Goal: Task Accomplishment & Management: Complete application form

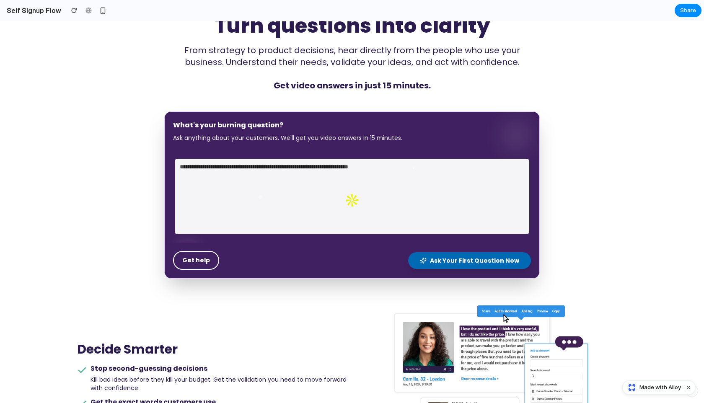
scroll to position [72, 0]
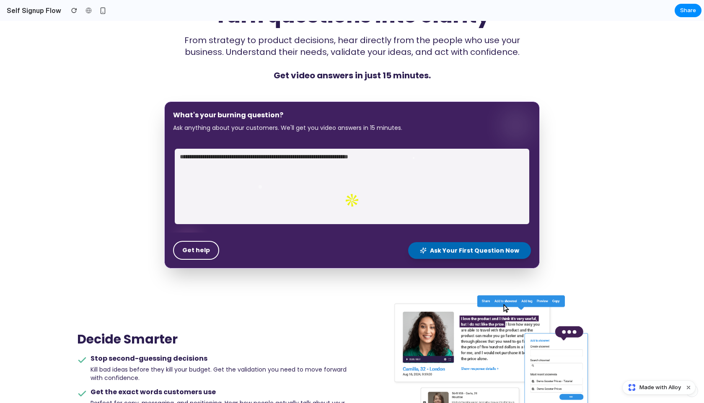
click at [277, 187] on textarea at bounding box center [352, 186] width 354 height 75
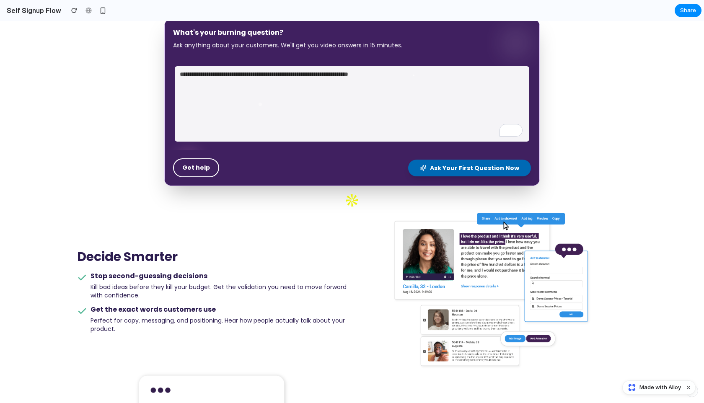
scroll to position [153, 0]
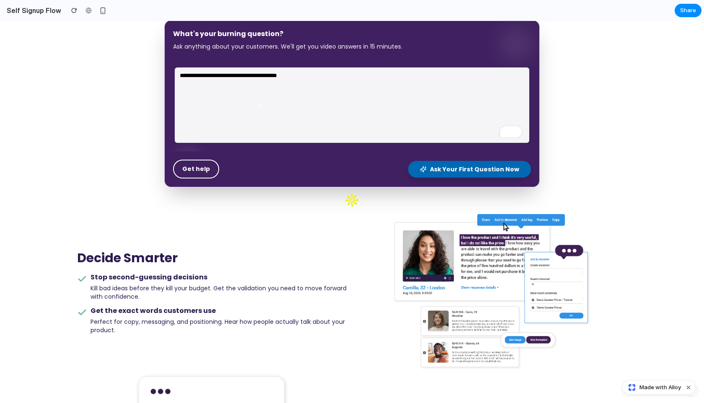
click at [281, 75] on textarea "**********" at bounding box center [352, 104] width 354 height 75
type textarea "**********"
click at [504, 179] on div "Get help Ask Your First Question Now" at bounding box center [352, 169] width 375 height 36
click at [496, 172] on span "Ask Your First Question Now" at bounding box center [474, 169] width 89 height 8
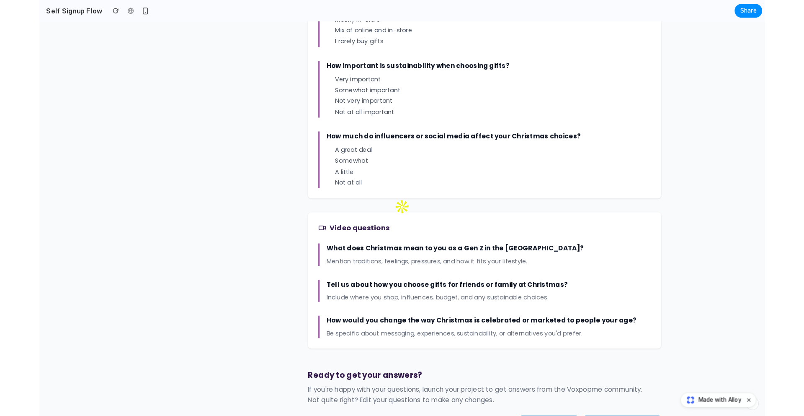
scroll to position [508, 0]
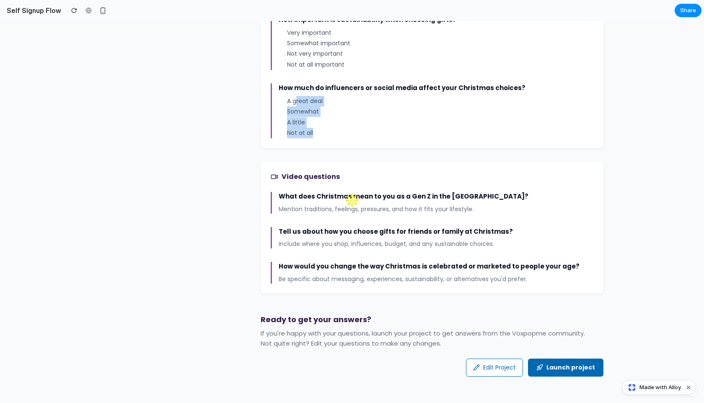
drag, startPoint x: 296, startPoint y: 100, endPoint x: 321, endPoint y: 168, distance: 72.2
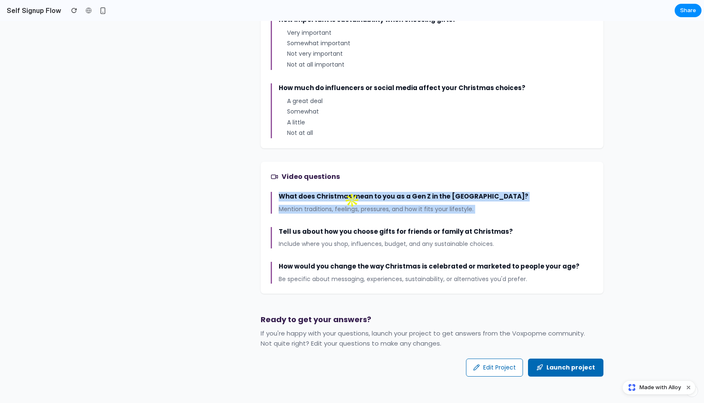
drag, startPoint x: 269, startPoint y: 184, endPoint x: 498, endPoint y: 223, distance: 232.4
click at [498, 223] on div "Video questions What does Christmas mean to you as a Gen Z in the [GEOGRAPHIC_D…" at bounding box center [432, 228] width 343 height 132
click at [488, 370] on button "Edit Project" at bounding box center [494, 368] width 57 height 18
click at [499, 368] on button "Edit Project" at bounding box center [494, 368] width 57 height 18
click at [564, 368] on button "Launch project" at bounding box center [565, 368] width 75 height 18
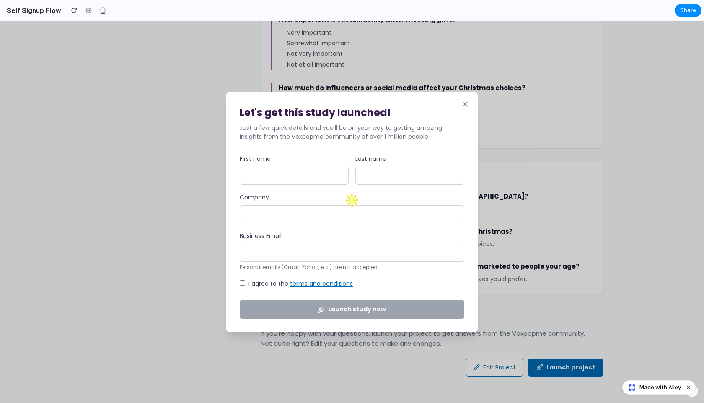
click at [379, 177] on input "Last name" at bounding box center [409, 176] width 109 height 18
click at [333, 165] on div "First name" at bounding box center [294, 170] width 109 height 30
click at [375, 215] on input "Company" at bounding box center [352, 214] width 225 height 18
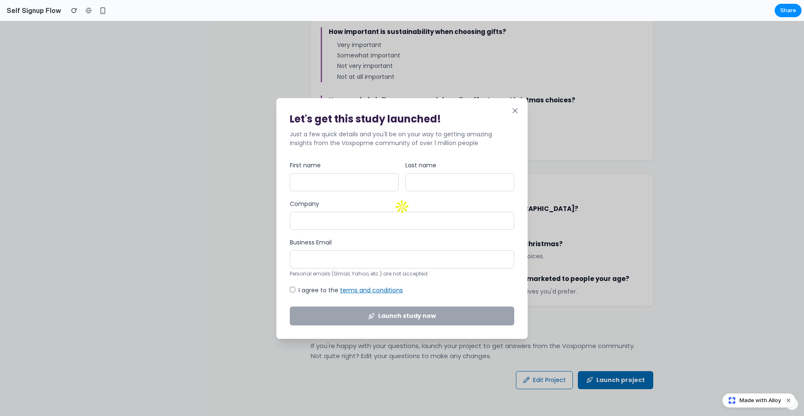
scroll to position [496, 0]
click at [504, 104] on div "Let's get this study launched! Just a few quick details and you'll be on your w…" at bounding box center [401, 218] width 251 height 240
click at [522, 104] on div "Let's get this study launched! Just a few quick details and you'll be on your w…" at bounding box center [401, 218] width 251 height 240
click at [517, 107] on icon at bounding box center [515, 110] width 8 height 8
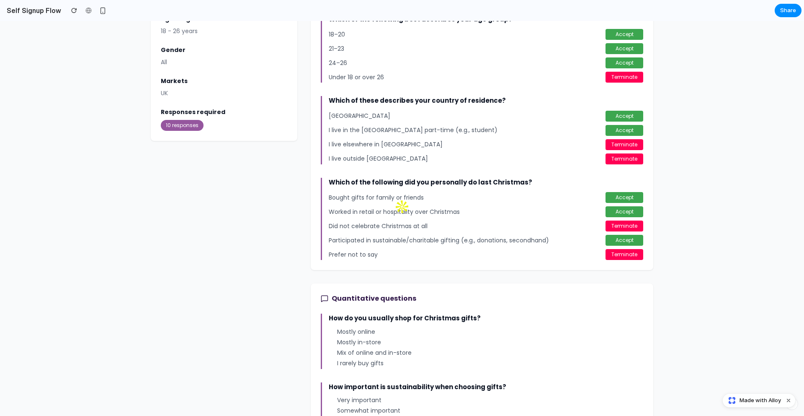
scroll to position [0, 0]
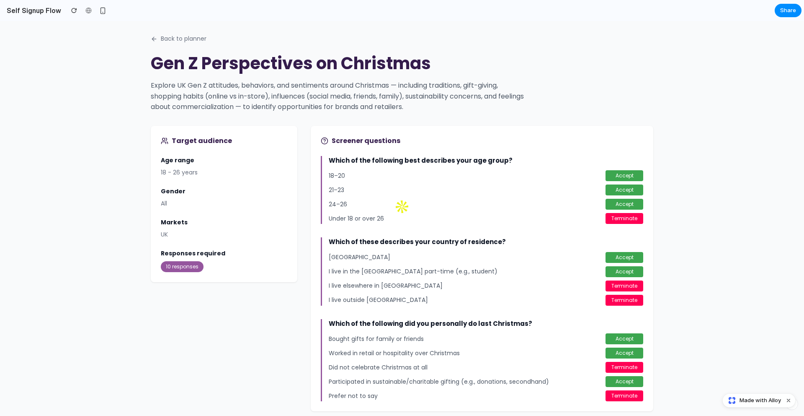
click at [161, 37] on button "Back to planner" at bounding box center [179, 38] width 56 height 9
click at [157, 39] on icon at bounding box center [154, 39] width 7 height 7
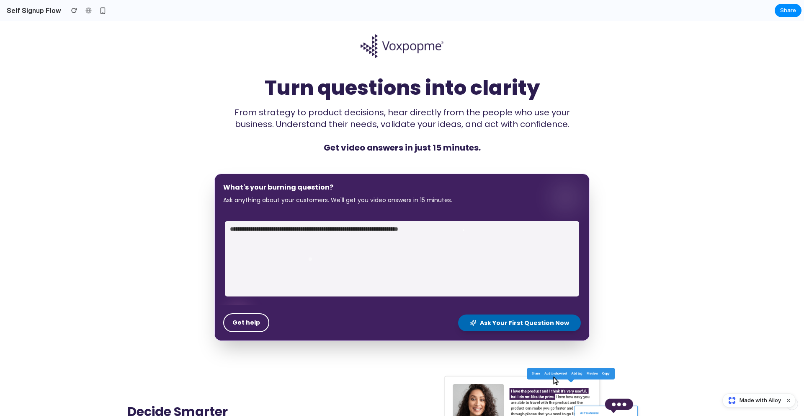
click at [336, 109] on p "From strategy to product decisions, hear directly from the people who use your …" at bounding box center [401, 117] width 375 height 23
click at [256, 91] on h1 "Turn questions into clarity" at bounding box center [402, 88] width 560 height 20
click at [343, 88] on h1 "Turn questions into clarity" at bounding box center [402, 88] width 560 height 20
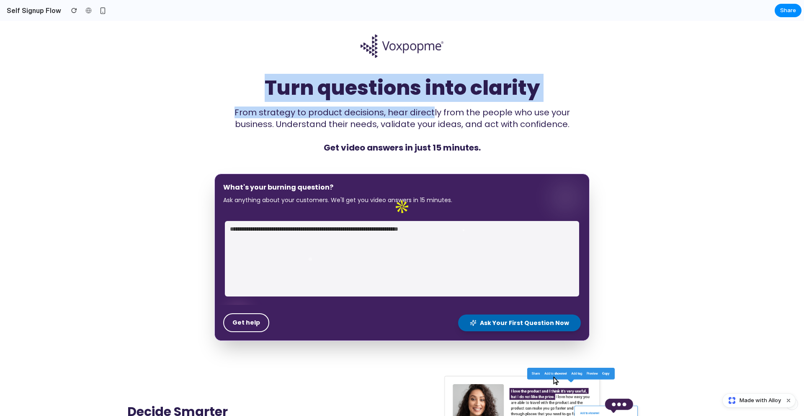
drag, startPoint x: 230, startPoint y: 87, endPoint x: 413, endPoint y: 108, distance: 183.4
click at [413, 108] on div "Turn questions into clarity From strategy to product decisions, hear directly f…" at bounding box center [402, 115] width 560 height 75
click at [413, 108] on p "From strategy to product decisions, hear directly from the people who use your …" at bounding box center [401, 117] width 375 height 23
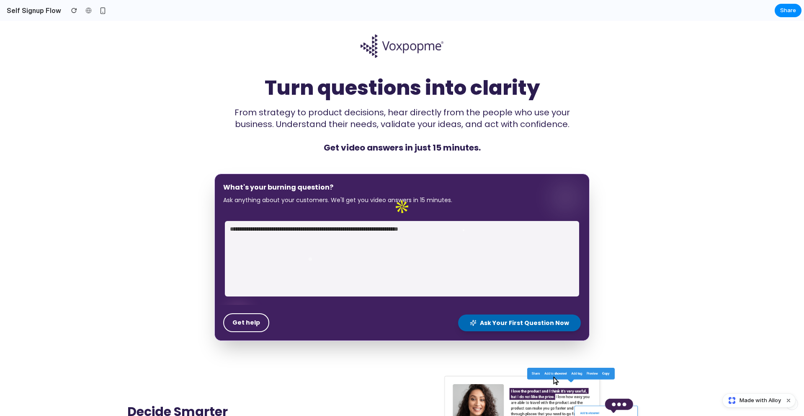
click at [479, 149] on p "Get video answers in just 15 minutes." at bounding box center [401, 148] width 375 height 12
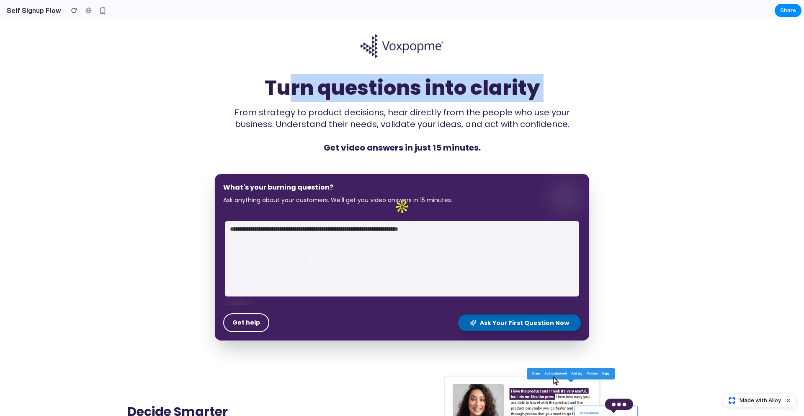
drag, startPoint x: 260, startPoint y: 99, endPoint x: 291, endPoint y: 100, distance: 31.4
click at [291, 100] on div "Turn questions into clarity From strategy to product decisions, hear directly f…" at bounding box center [402, 115] width 560 height 75
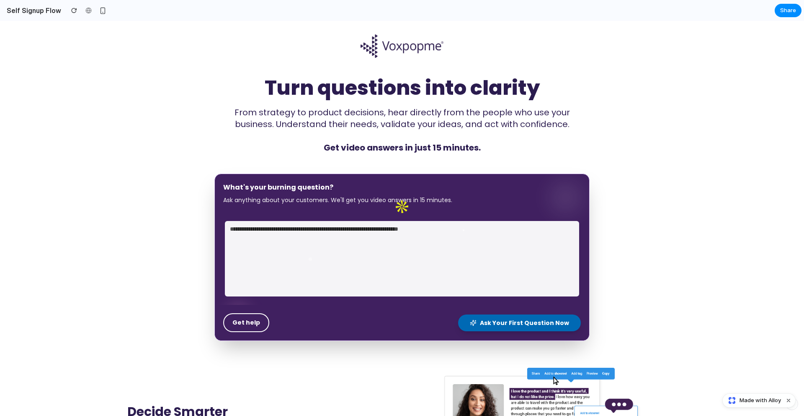
click at [263, 101] on div "Turn questions into clarity From strategy to product decisions, hear directly f…" at bounding box center [402, 115] width 560 height 75
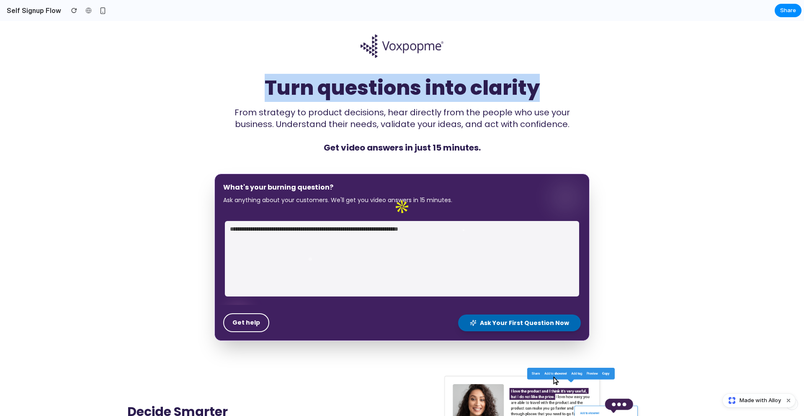
drag, startPoint x: 204, startPoint y: 97, endPoint x: 575, endPoint y: 96, distance: 370.3
click at [575, 96] on h1 "Turn questions into clarity" at bounding box center [402, 88] width 560 height 20
drag, startPoint x: 575, startPoint y: 96, endPoint x: 237, endPoint y: 95, distance: 337.7
click at [237, 95] on h1 "Turn questions into clarity" at bounding box center [402, 88] width 560 height 20
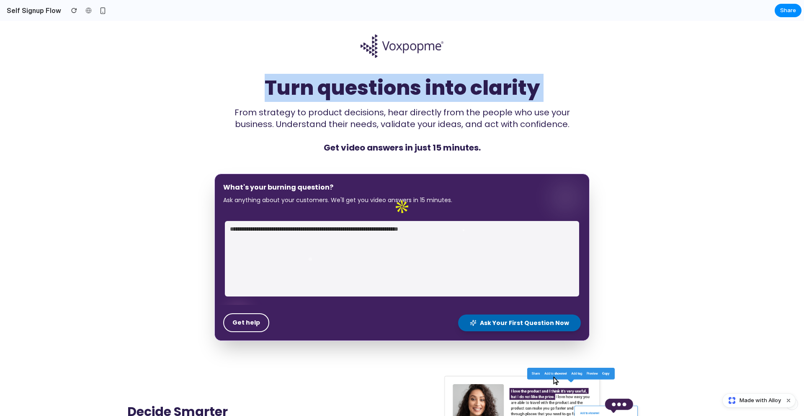
click at [237, 95] on h1 "Turn questions into clarity" at bounding box center [402, 88] width 560 height 20
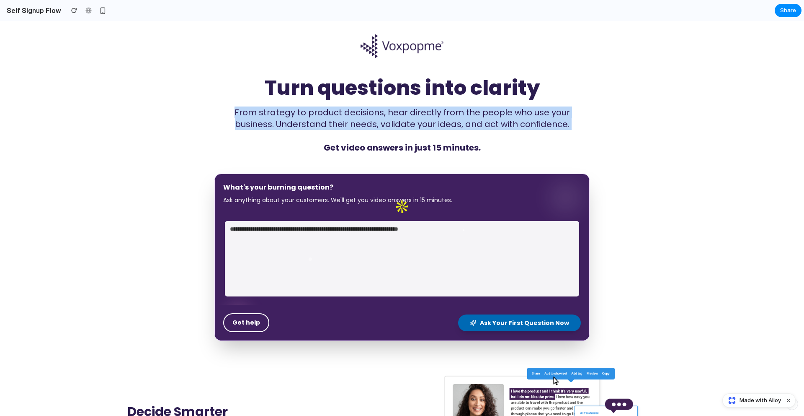
drag, startPoint x: 204, startPoint y: 110, endPoint x: 542, endPoint y: 141, distance: 339.0
click at [542, 141] on div "Turn questions into clarity From strategy to product decisions, hear directly f…" at bounding box center [402, 115] width 560 height 75
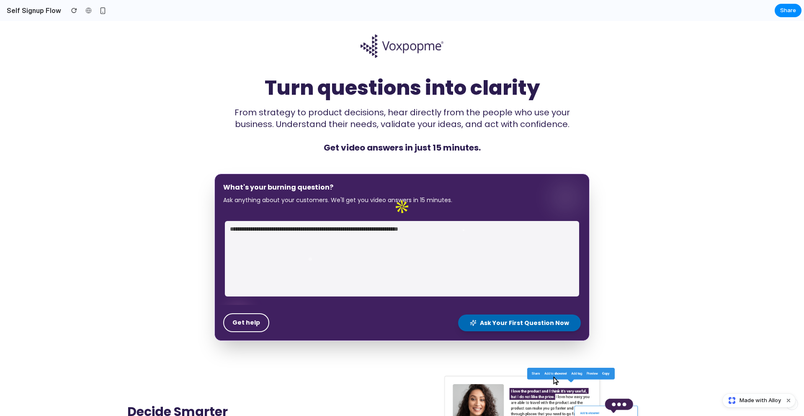
click at [400, 90] on h1 "Turn questions into clarity" at bounding box center [402, 88] width 560 height 20
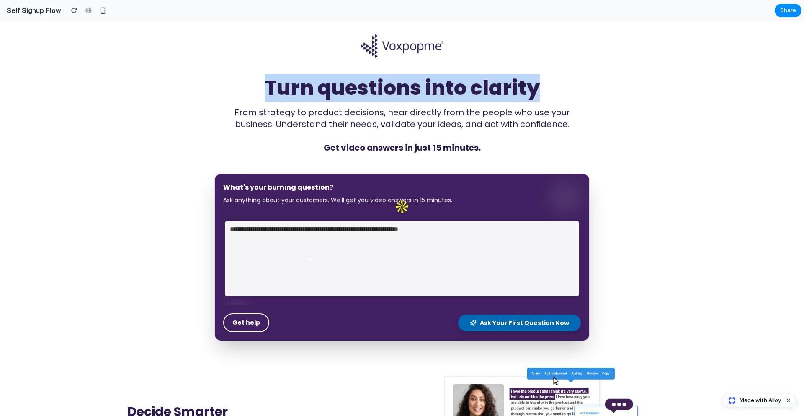
drag, startPoint x: 546, startPoint y: 85, endPoint x: 260, endPoint y: 85, distance: 286.1
click at [260, 85] on h1 "Turn questions into clarity" at bounding box center [402, 88] width 560 height 20
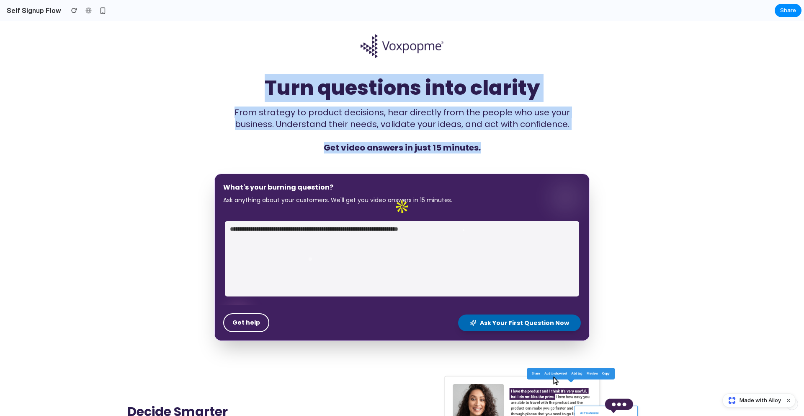
drag, startPoint x: 260, startPoint y: 85, endPoint x: 532, endPoint y: 145, distance: 278.9
click at [532, 145] on div "Turn questions into clarity From strategy to product decisions, hear directly f…" at bounding box center [402, 115] width 560 height 75
click at [532, 145] on p "Get video answers in just 15 minutes." at bounding box center [401, 148] width 375 height 12
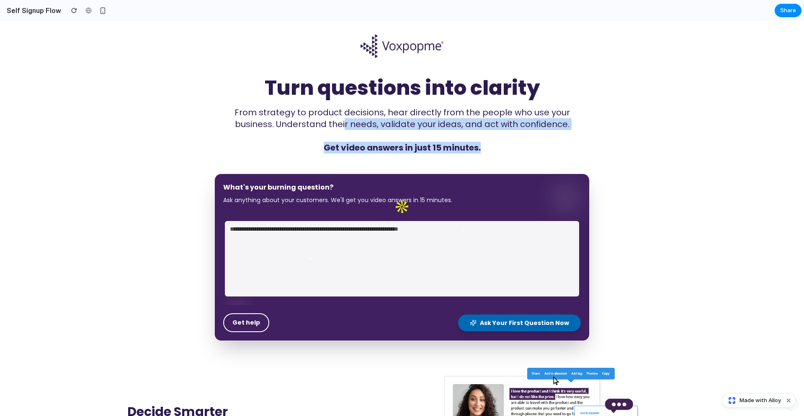
drag, startPoint x: 532, startPoint y: 145, endPoint x: 324, endPoint y: 123, distance: 209.0
click at [324, 123] on div "Turn questions into clarity From strategy to product decisions, hear directly f…" at bounding box center [402, 115] width 560 height 75
click at [324, 123] on p "From strategy to product decisions, hear directly from the people who use your …" at bounding box center [401, 117] width 375 height 23
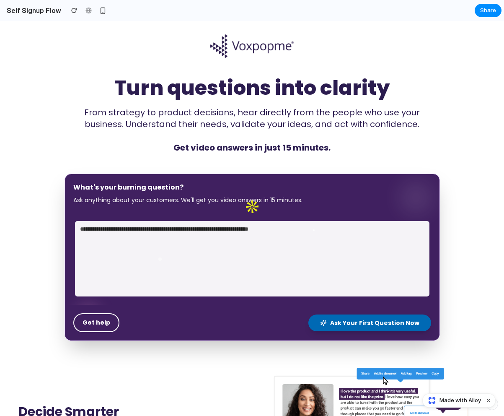
click at [387, 96] on h1 "Turn questions into clarity" at bounding box center [251, 88] width 477 height 20
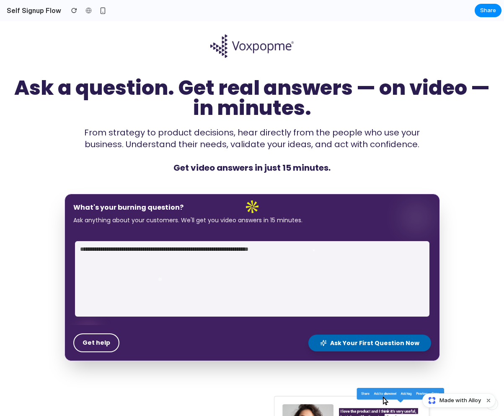
click at [322, 91] on h1 "Ask a question. Get real answers — on video — in minutes." at bounding box center [251, 98] width 477 height 40
click at [191, 88] on h1 "Ask a question. Get real answers — on video — in minutes." at bounding box center [251, 98] width 477 height 40
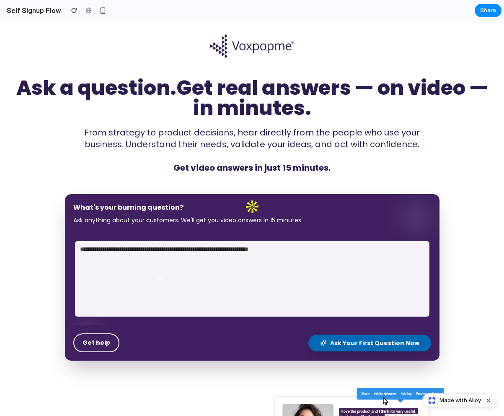
click at [451, 110] on h1 "Ask a question.Get real answers — on video — in minutes." at bounding box center [251, 98] width 477 height 40
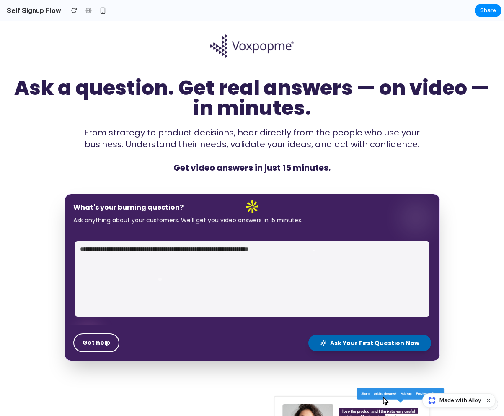
click at [360, 97] on h1 "Ask a question. Get real answers — on video — in minutes." at bounding box center [251, 98] width 477 height 40
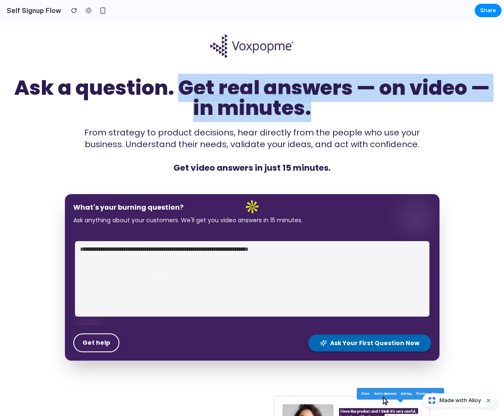
drag, startPoint x: 178, startPoint y: 89, endPoint x: 345, endPoint y: 108, distance: 167.8
click at [345, 109] on h1 "Ask a question. Get real answers — on video — in minutes." at bounding box center [251, 98] width 477 height 40
click at [345, 108] on h1 "Ask a question. Get real answers — on video — in minutes." at bounding box center [251, 98] width 477 height 40
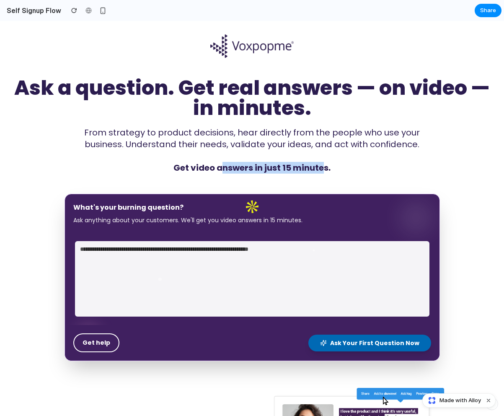
drag, startPoint x: 324, startPoint y: 166, endPoint x: 223, endPoint y: 165, distance: 101.0
click at [223, 165] on p "Get video answers in just 15 minutes." at bounding box center [252, 168] width 375 height 12
click at [196, 123] on div "Ask a question. Get real answers — on video — in minutes. From strategy to prod…" at bounding box center [251, 126] width 477 height 96
